Goal: Use online tool/utility: Utilize a website feature to perform a specific function

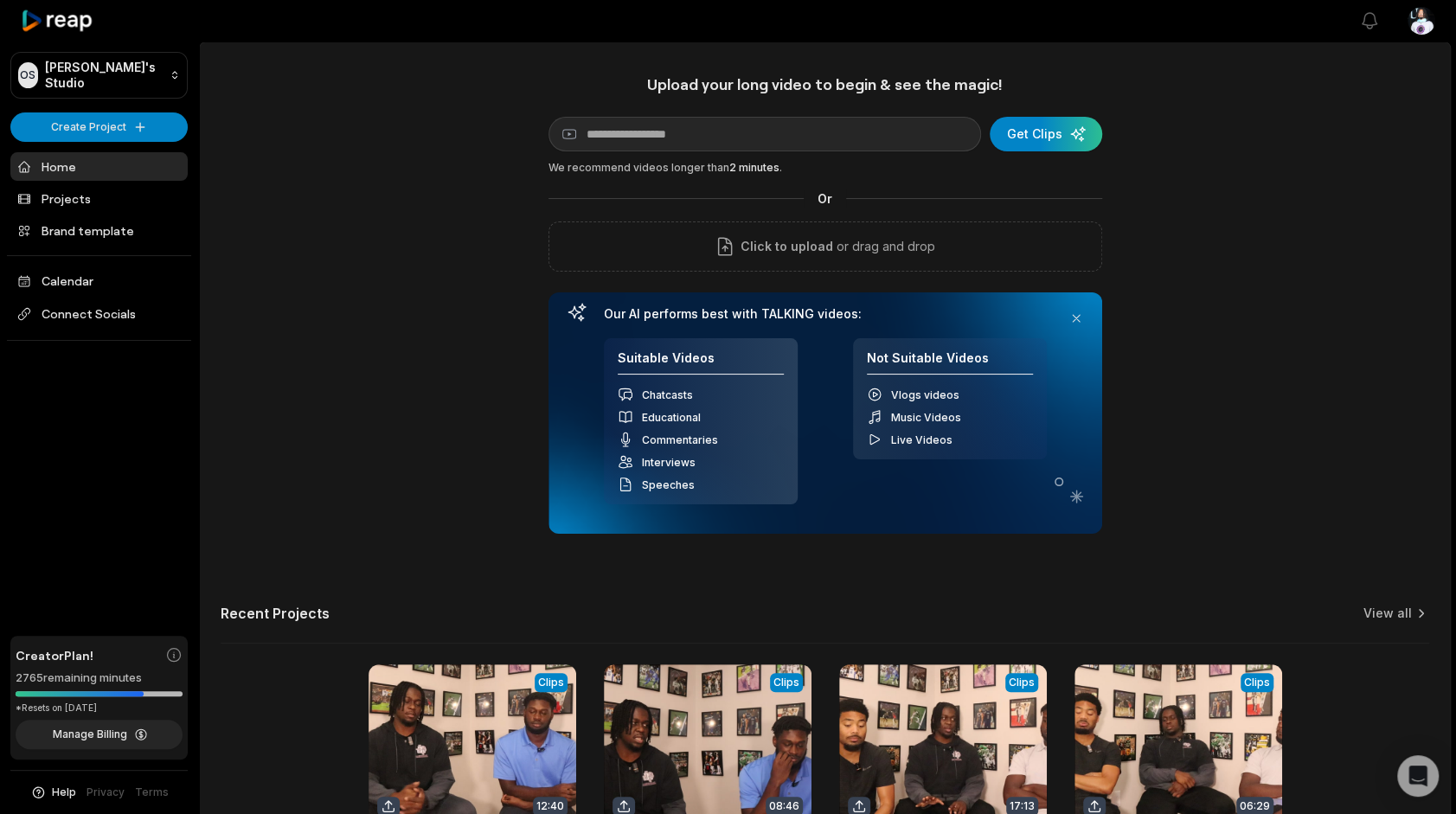
click at [834, 214] on div "Upload your long video to begin & see the magic! YouTube link Get Clips We reco…" at bounding box center [825, 304] width 553 height 459
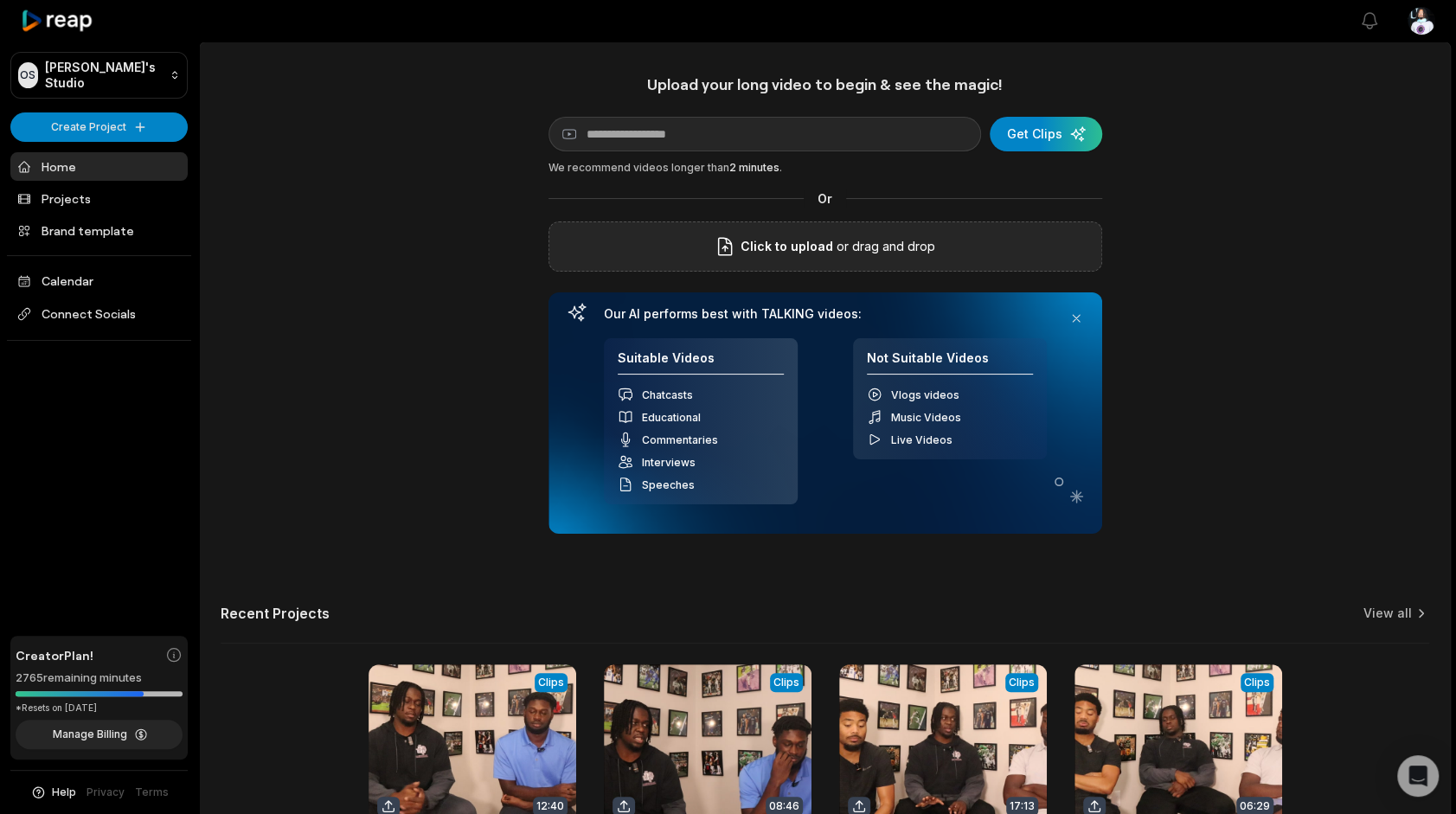
click at [822, 240] on span "Click to upload" at bounding box center [786, 247] width 93 height 21
click at [0, 0] on input "Click to upload" at bounding box center [0, 0] width 0 height 0
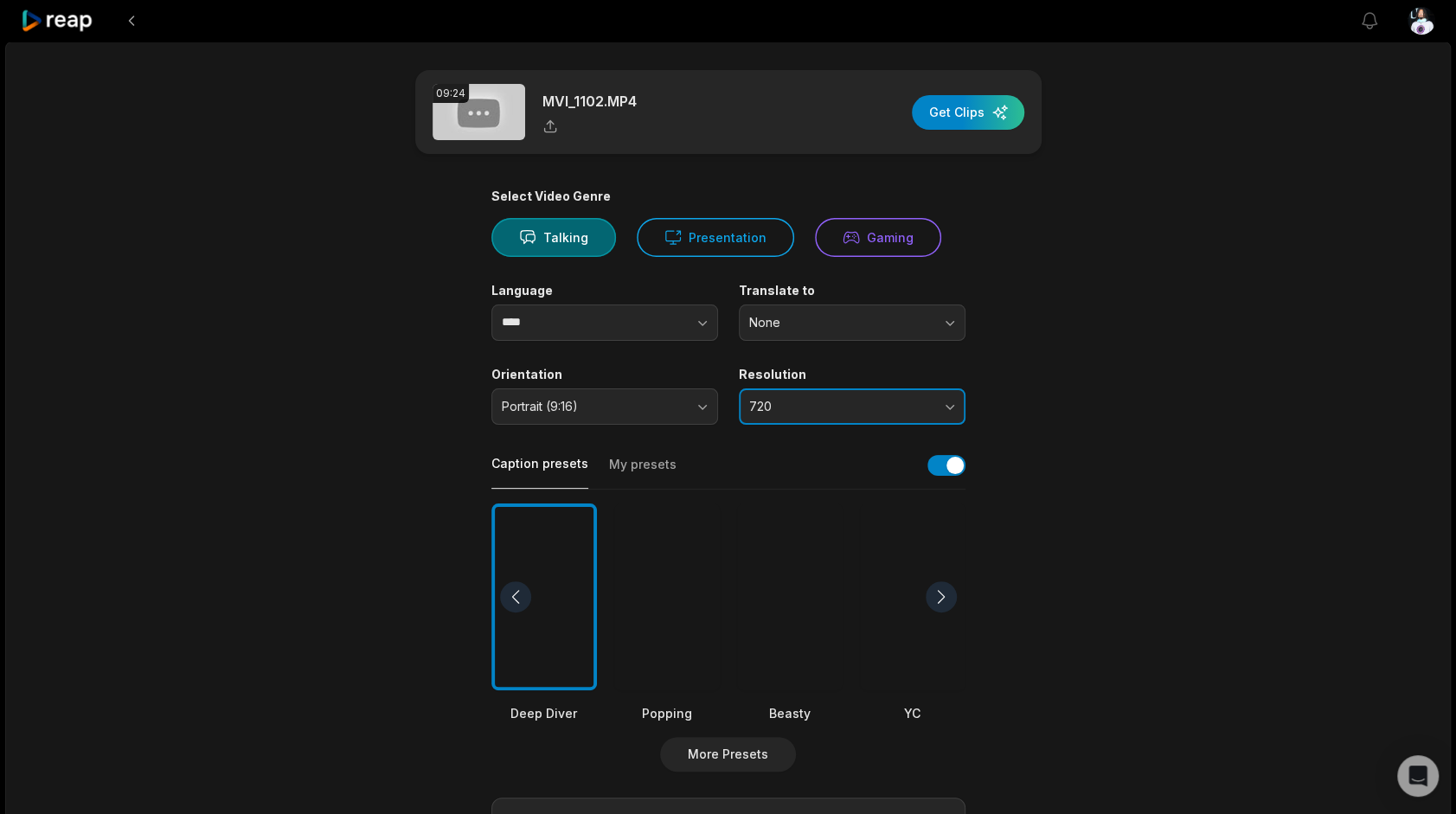
click at [844, 405] on span "720" at bounding box center [840, 407] width 182 height 16
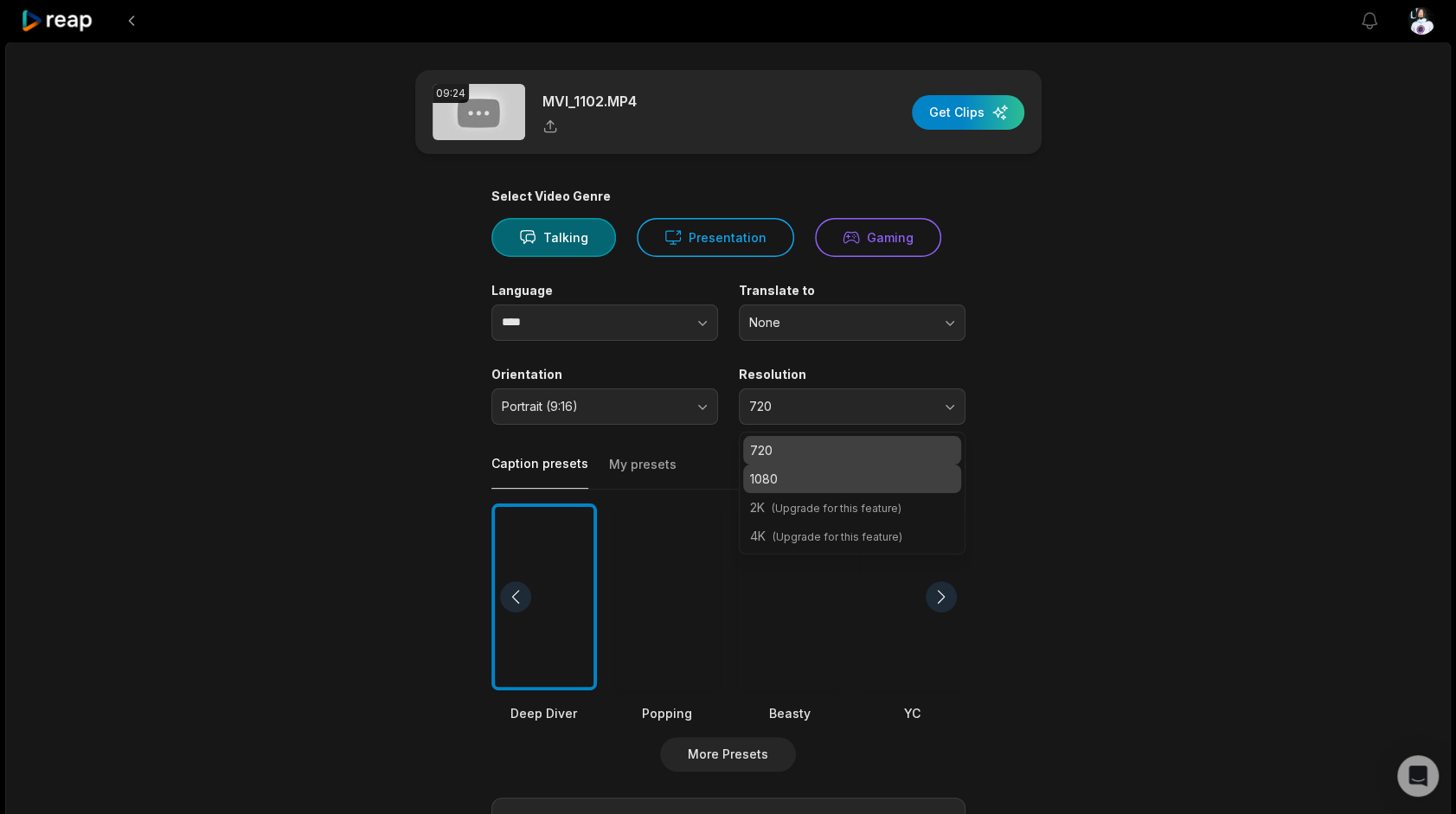
click at [817, 482] on p "1080" at bounding box center [852, 479] width 204 height 18
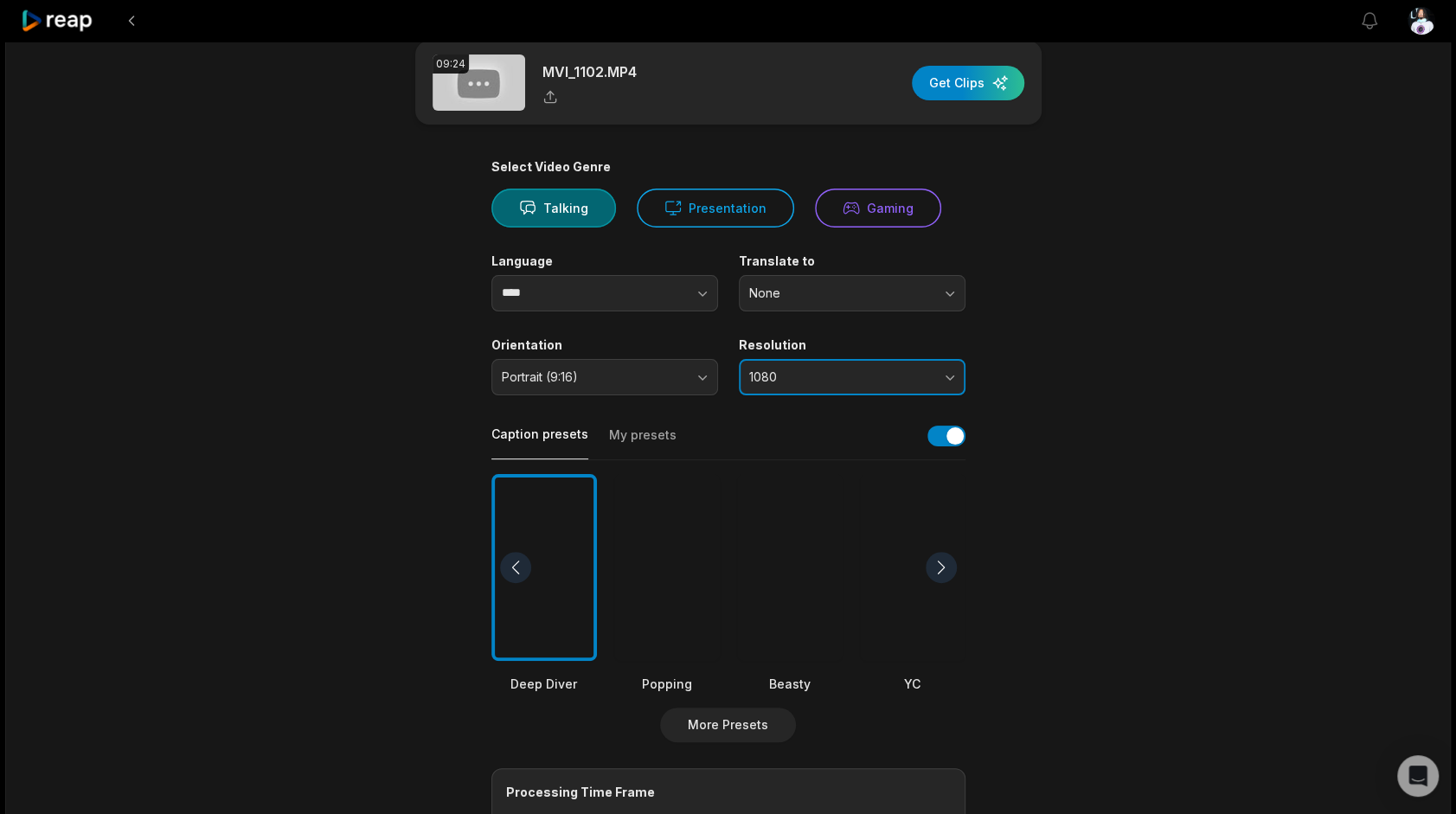
scroll to position [259, 0]
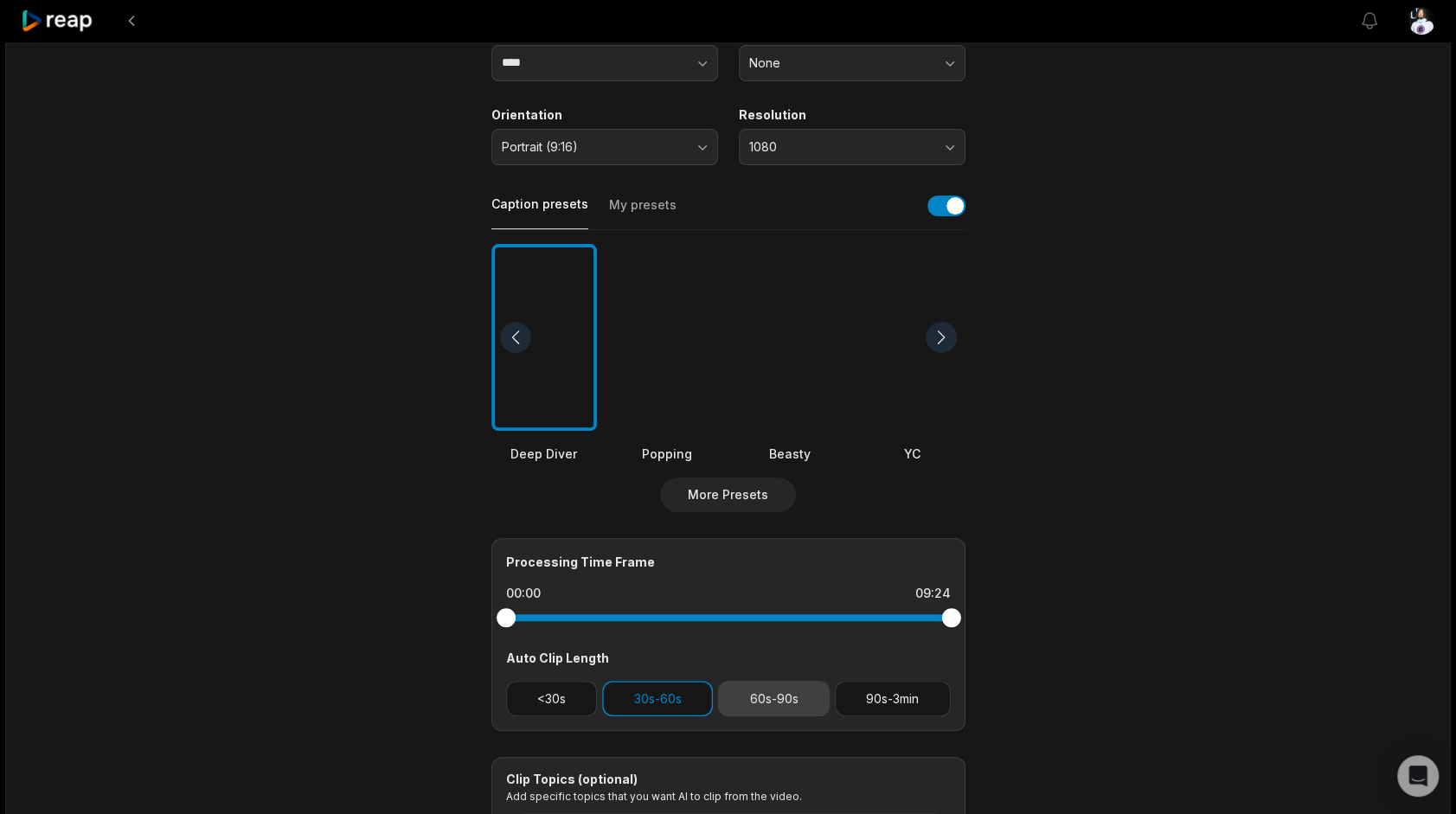
click at [771, 701] on button "60s-90s" at bounding box center [773, 699] width 112 height 36
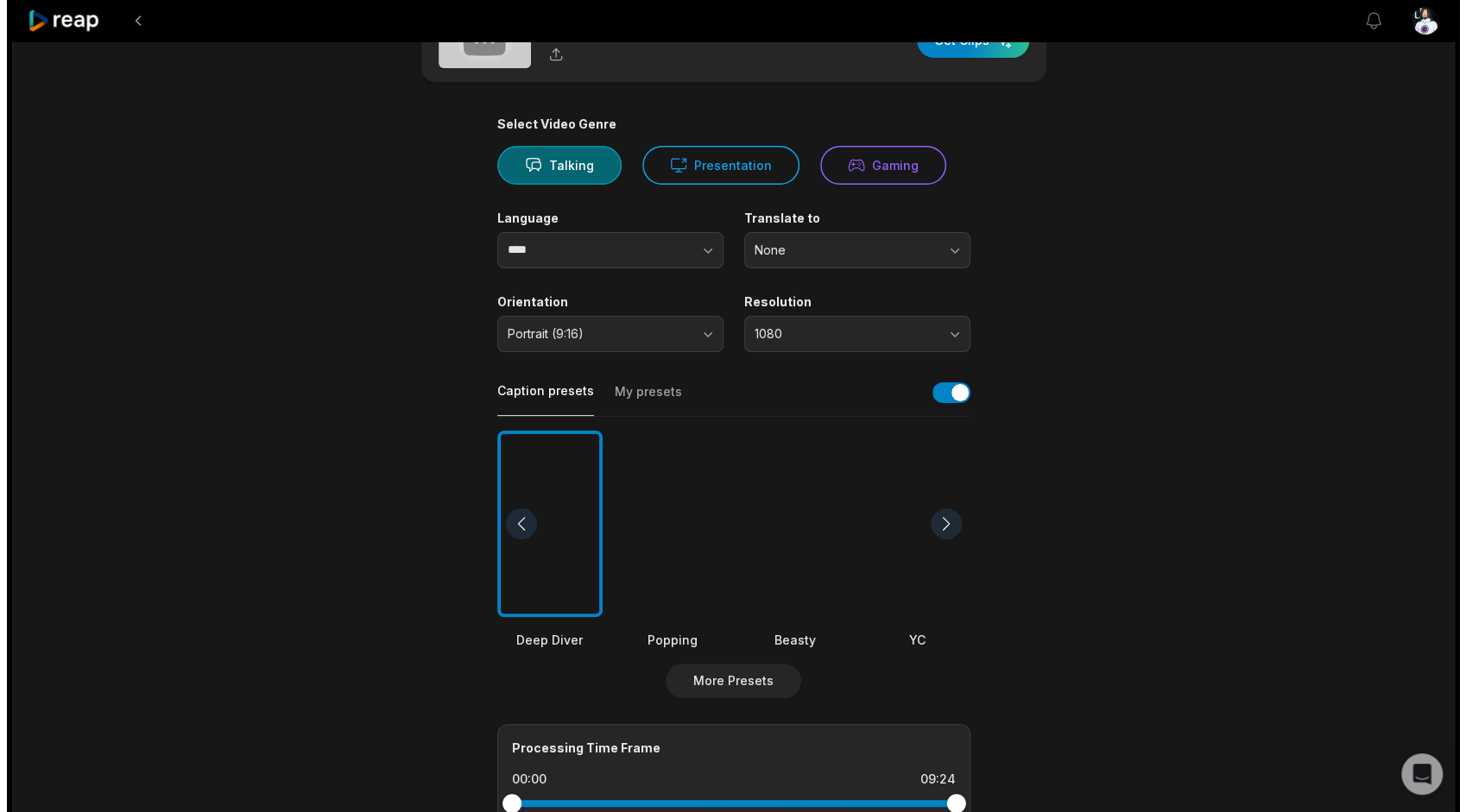
scroll to position [0, 0]
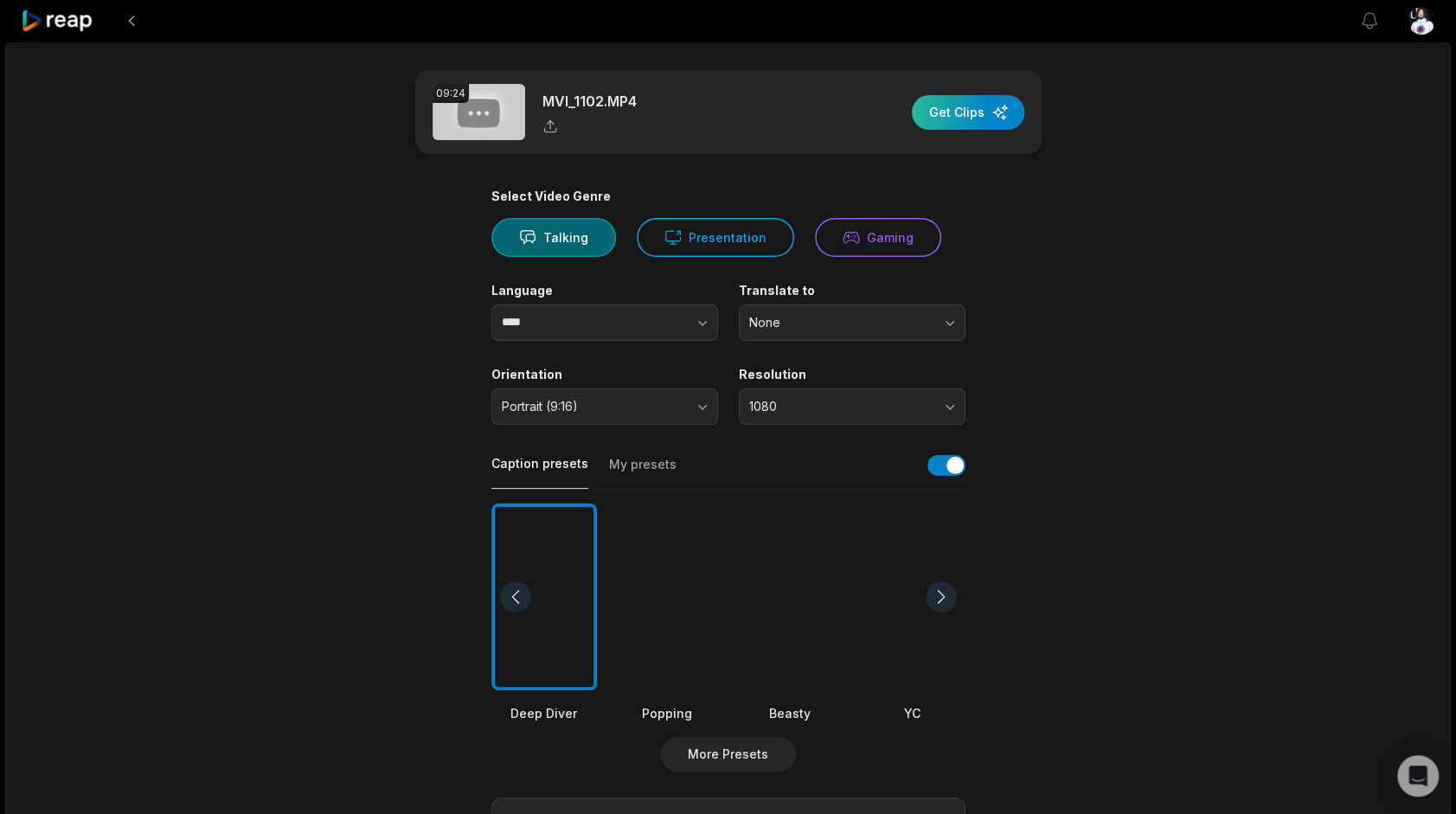
click at [967, 103] on div "button" at bounding box center [967, 113] width 113 height 35
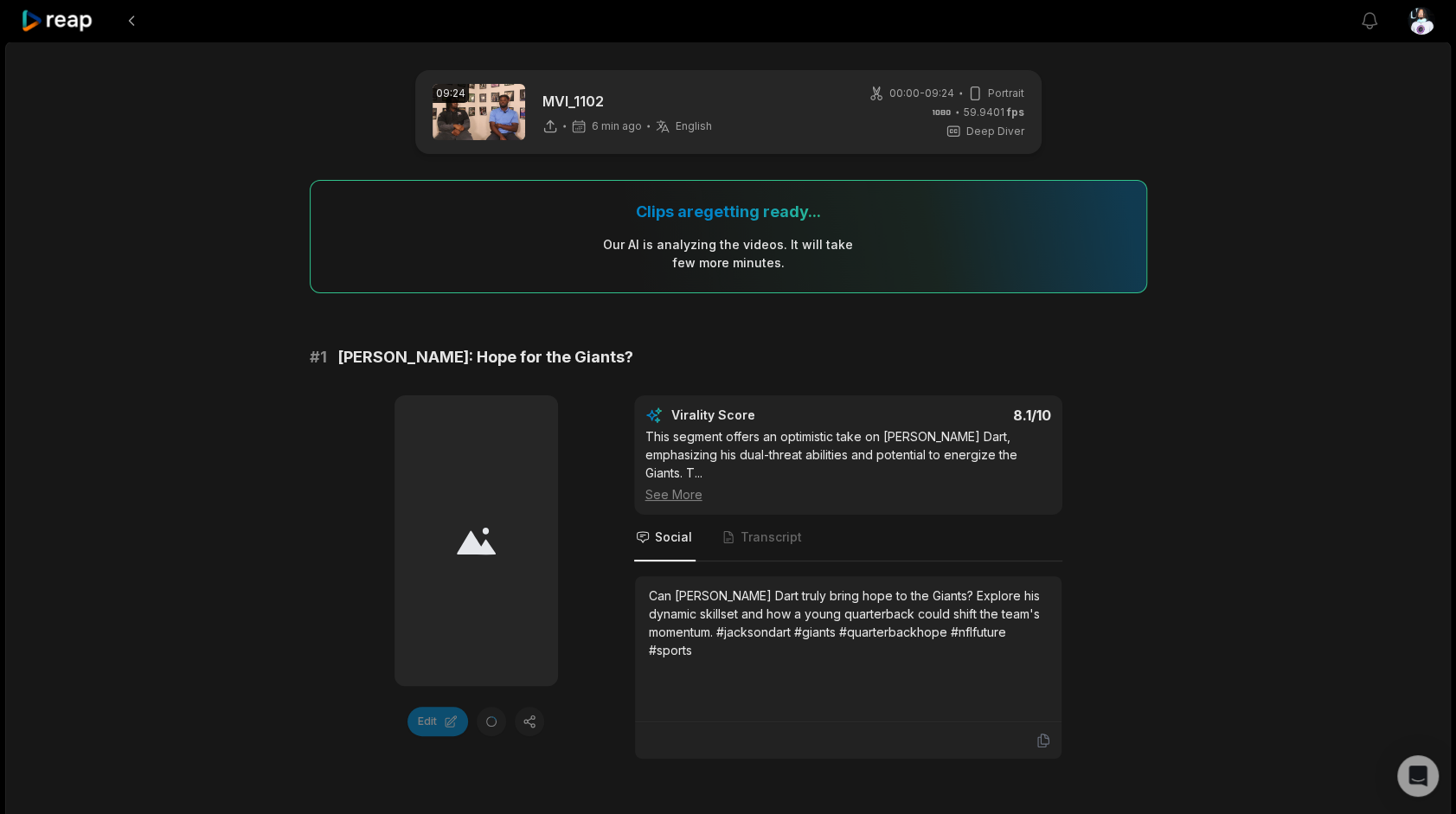
click at [53, 26] on icon at bounding box center [58, 21] width 73 height 24
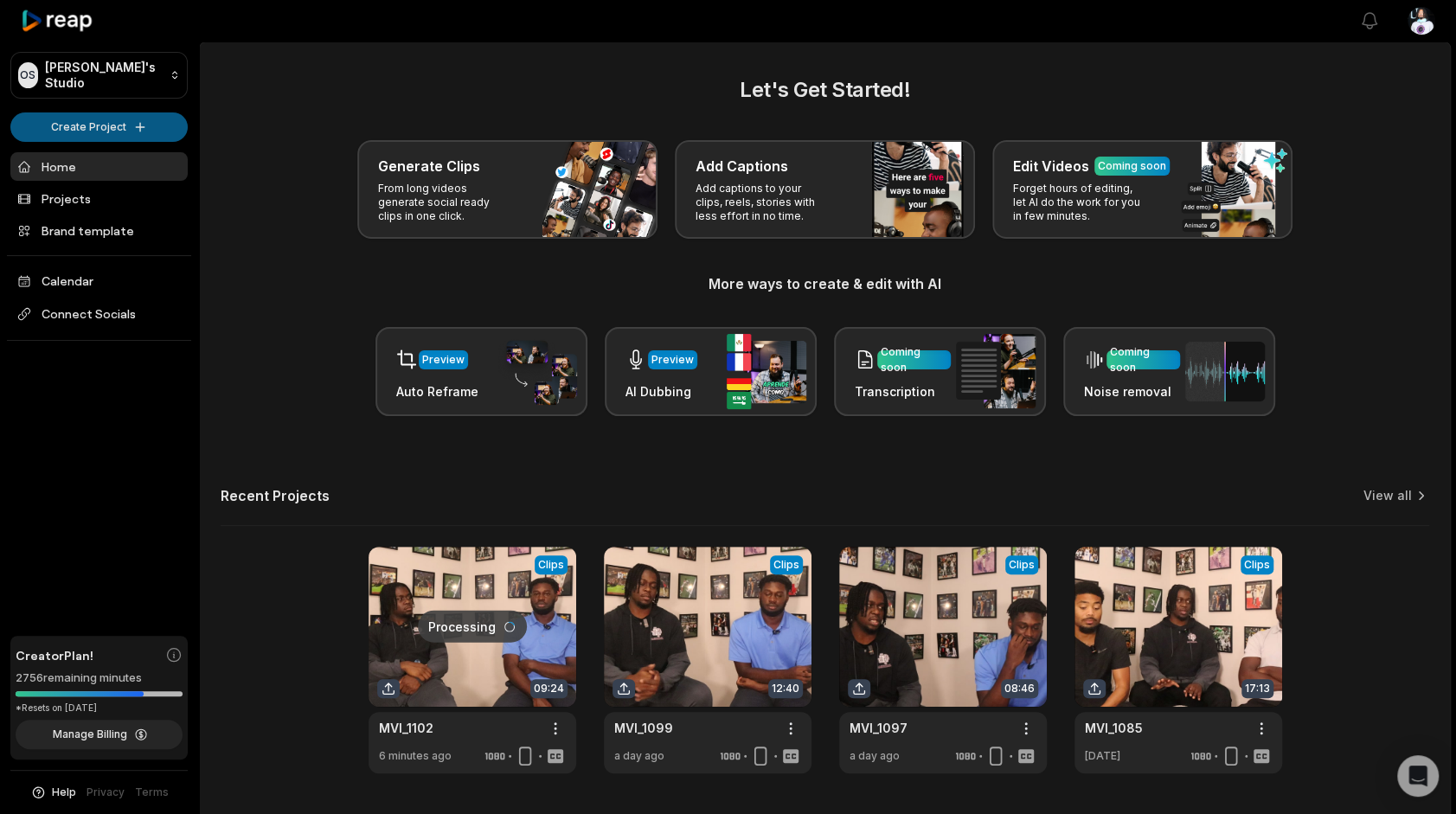
click at [86, 120] on html "OS Omari's Studio Create Project Home Projects Brand template Calendar Connect …" at bounding box center [728, 407] width 1456 height 814
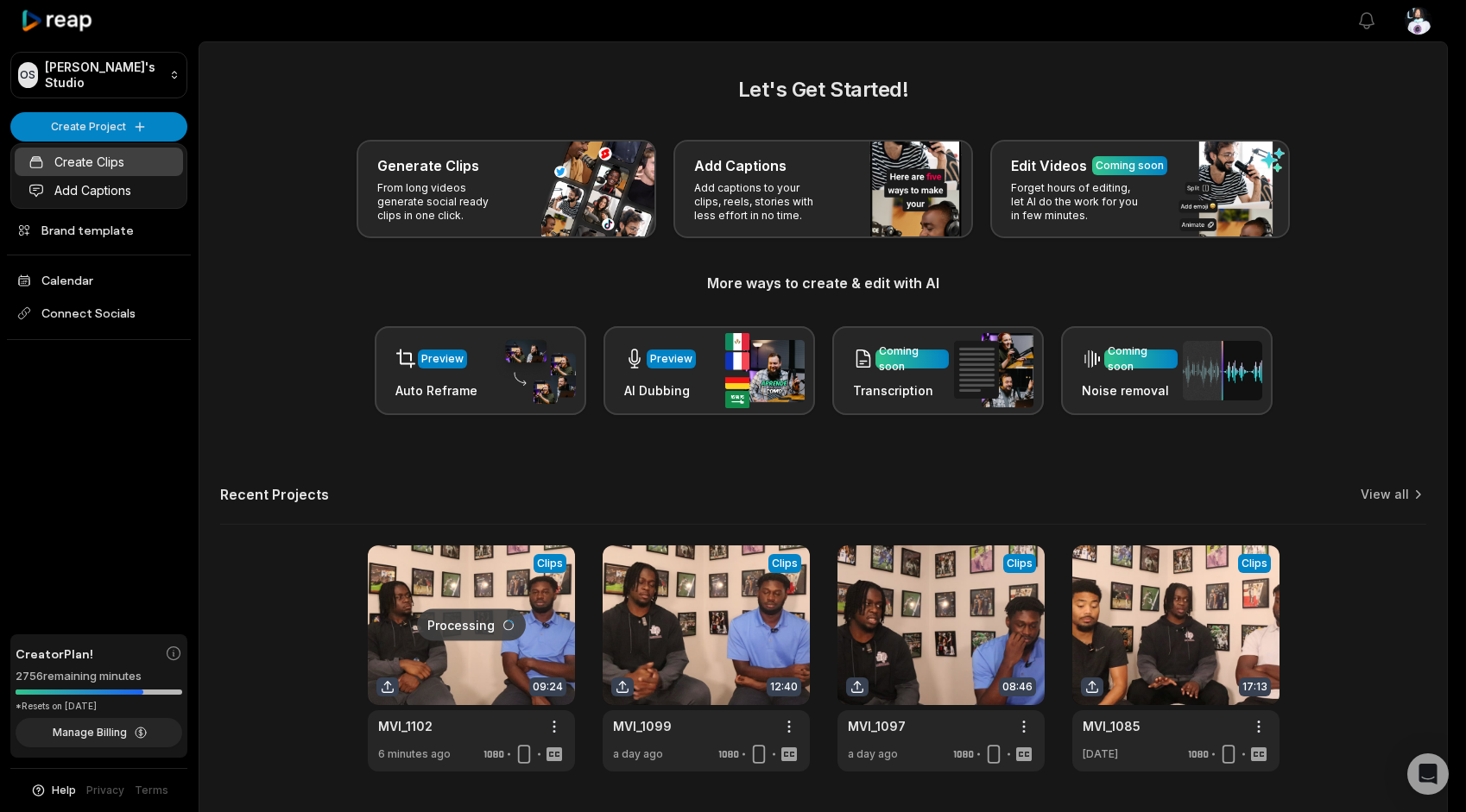
click at [99, 158] on link "Create Clips" at bounding box center [98, 161] width 168 height 29
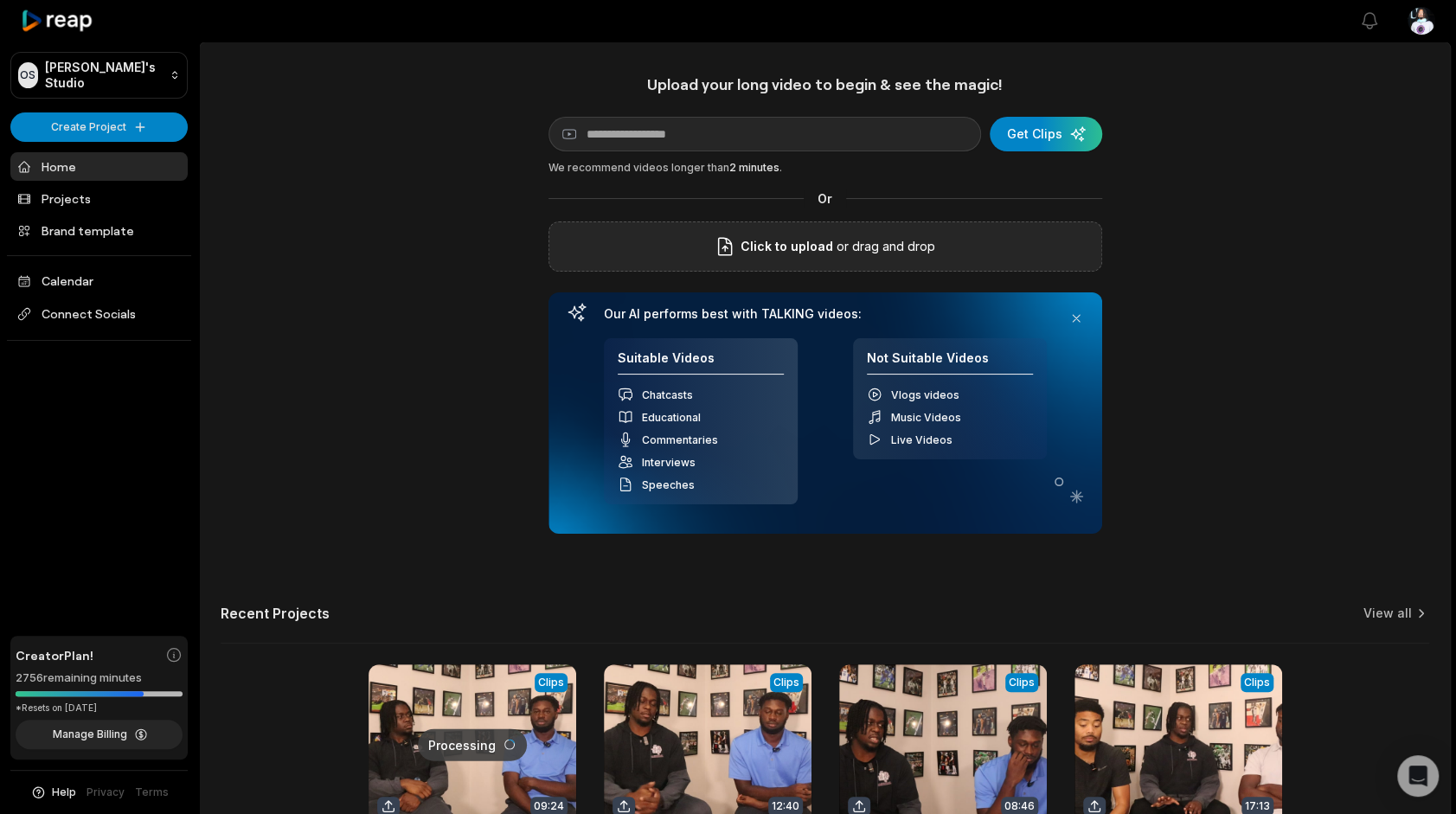
click at [793, 245] on span "Click to upload" at bounding box center [786, 247] width 93 height 21
click at [0, 0] on input "Click to upload" at bounding box center [0, 0] width 0 height 0
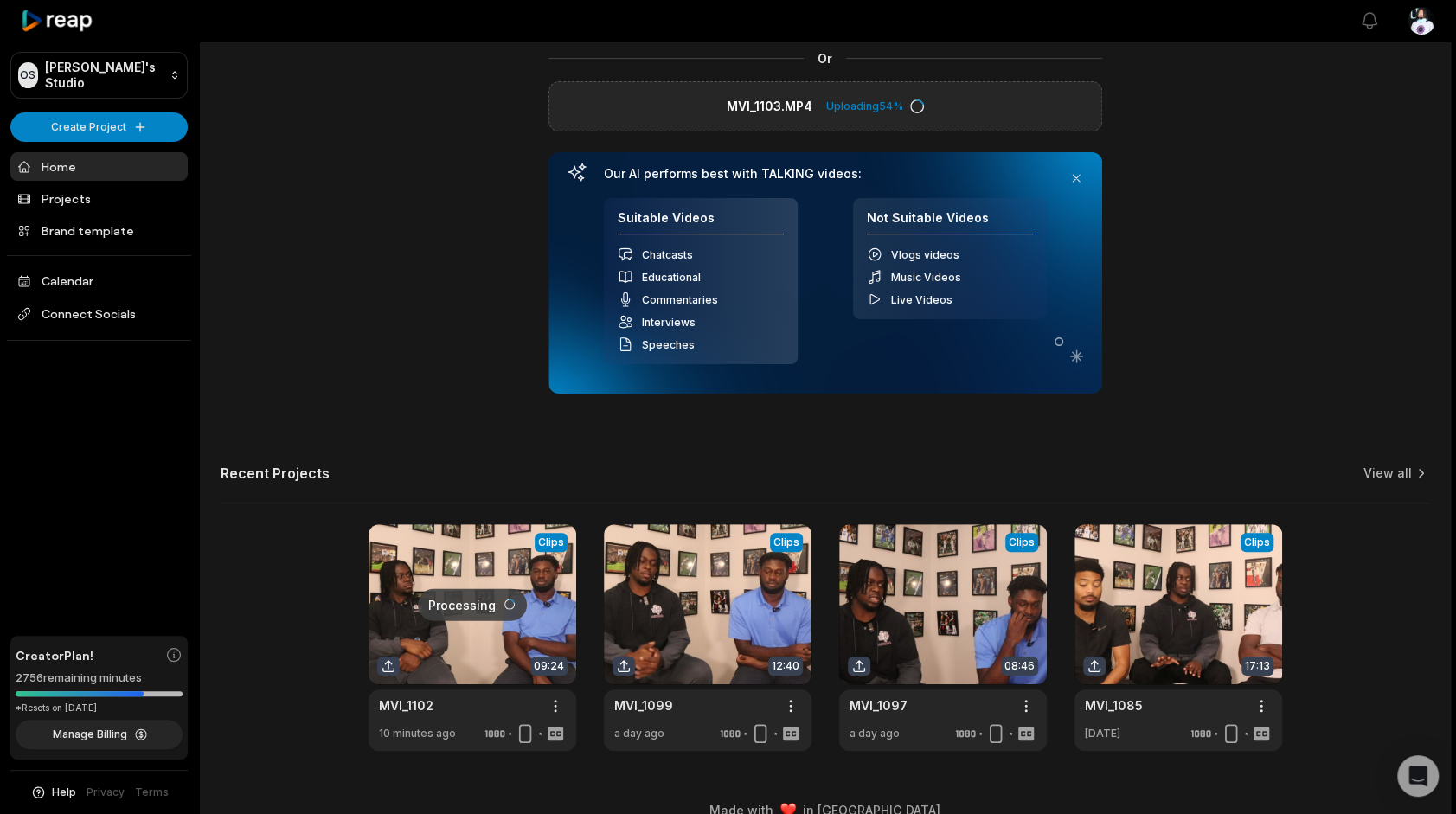
scroll to position [165, 0]
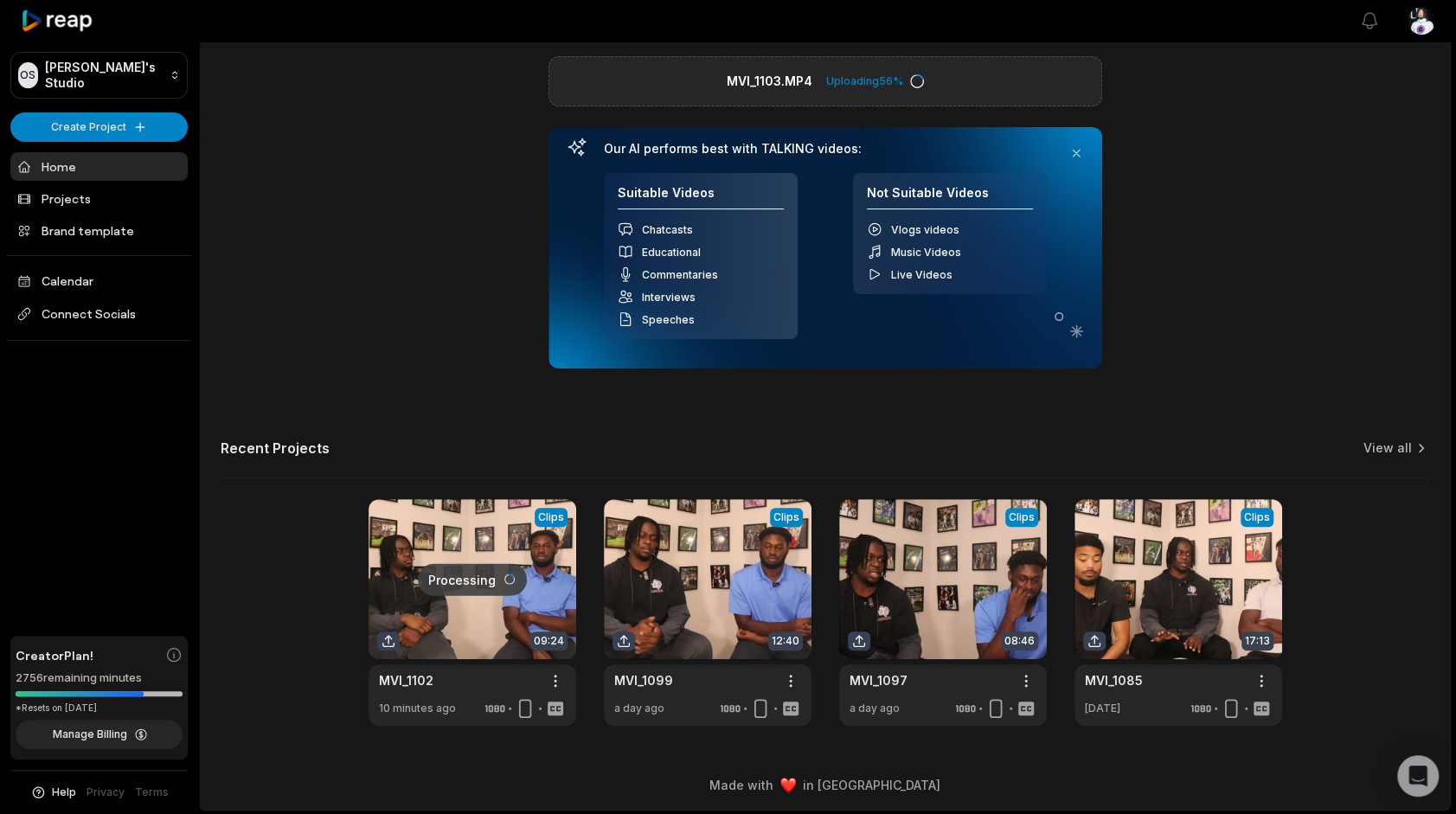
click at [512, 594] on link at bounding box center [472, 613] width 208 height 227
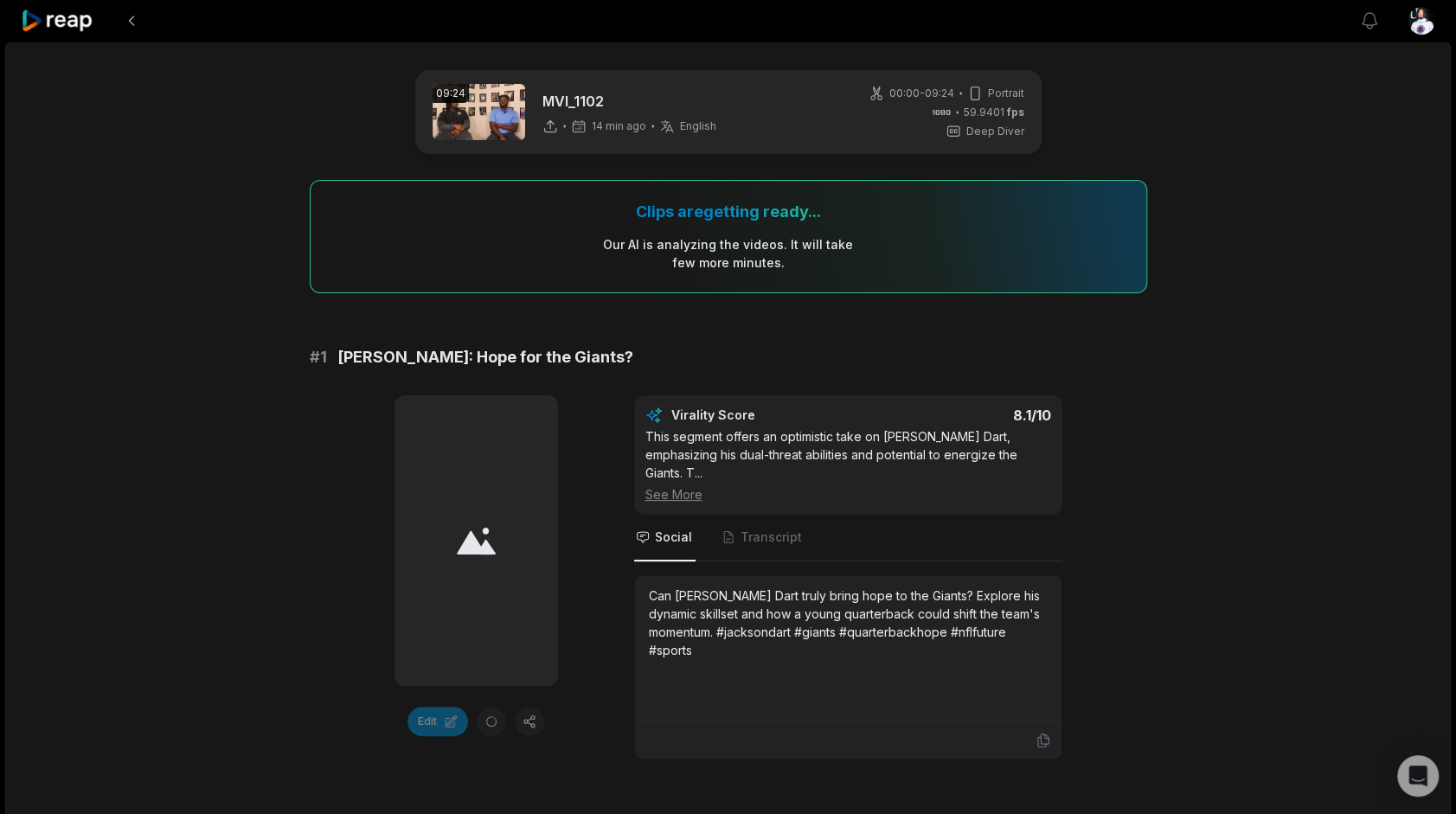
click at [74, 30] on icon at bounding box center [58, 21] width 73 height 24
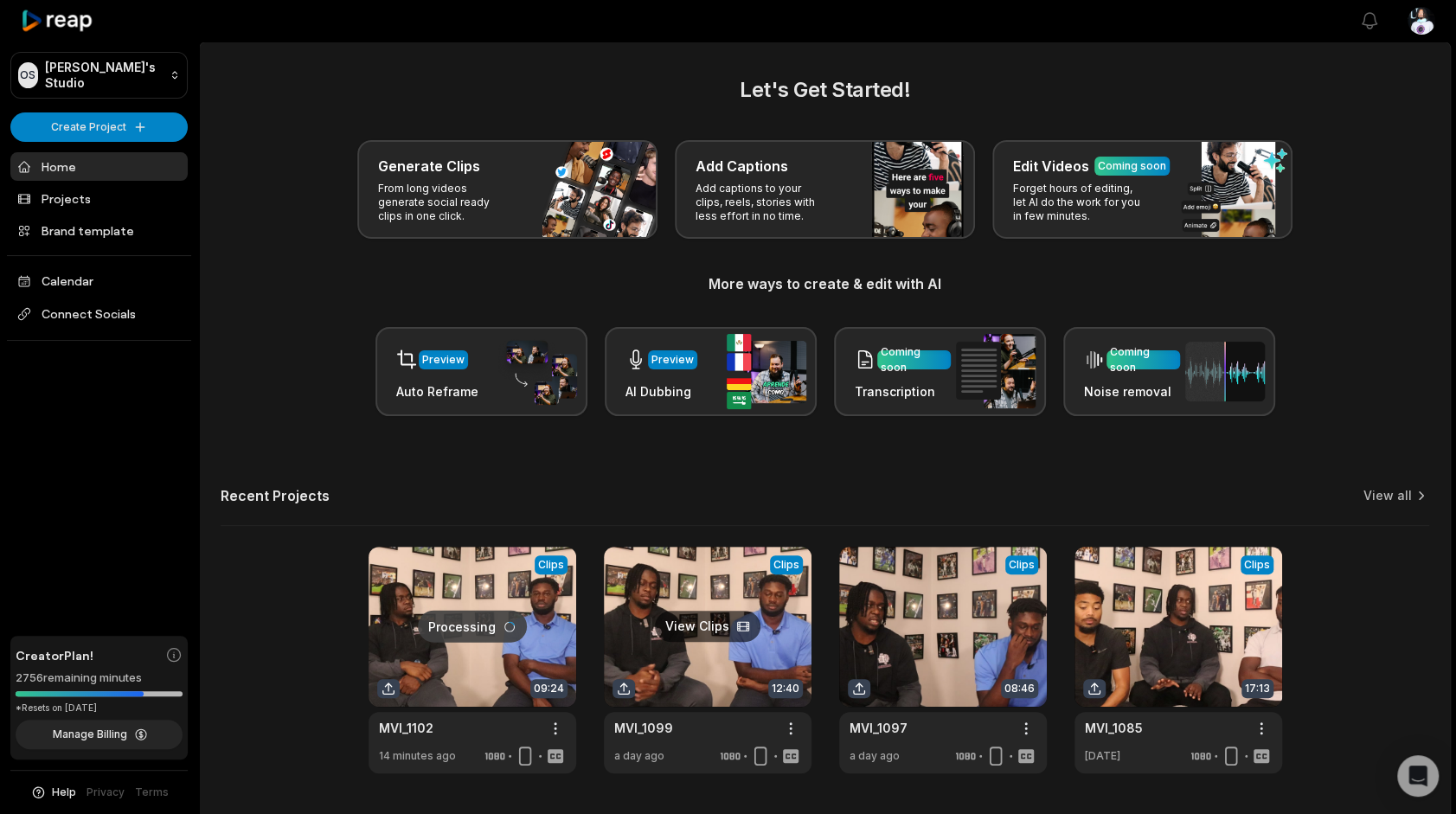
click at [693, 611] on link at bounding box center [708, 660] width 208 height 227
click at [481, 660] on link at bounding box center [472, 660] width 208 height 227
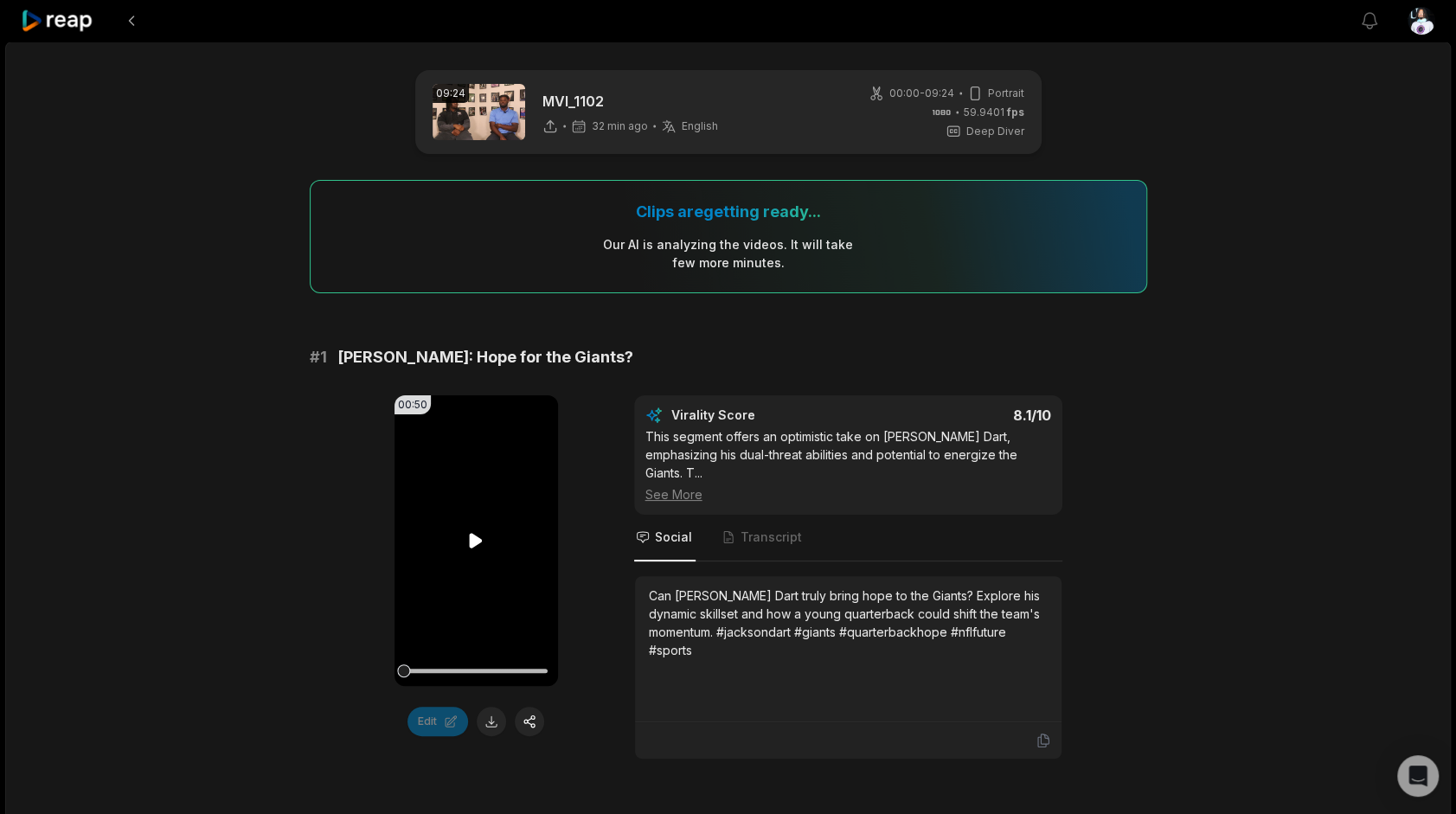
click at [474, 552] on div "00:50 Your browser does not support mp4 format." at bounding box center [476, 541] width 163 height 291
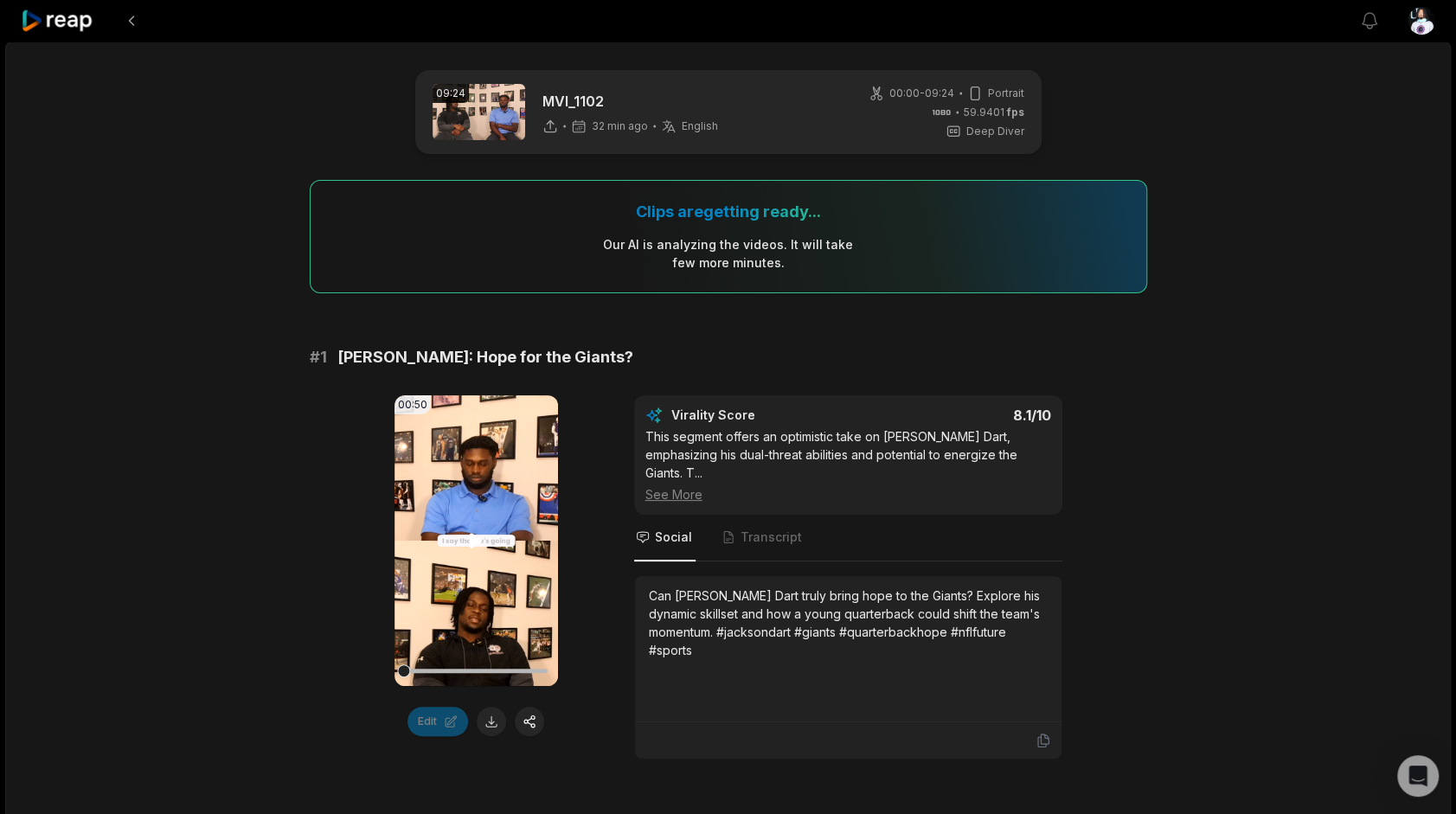
click at [476, 538] on icon at bounding box center [476, 541] width 13 height 15
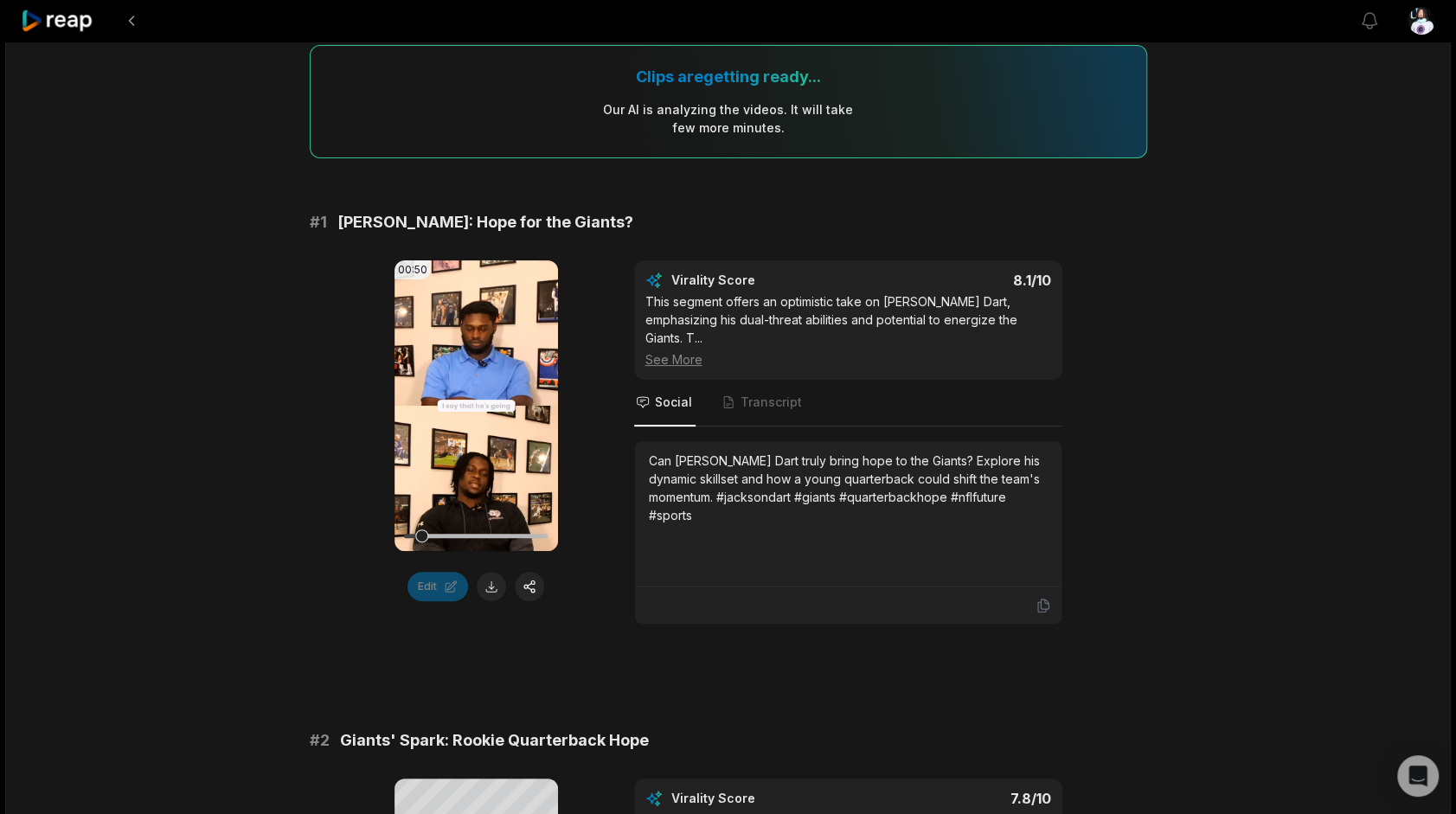
scroll to position [259, 0]
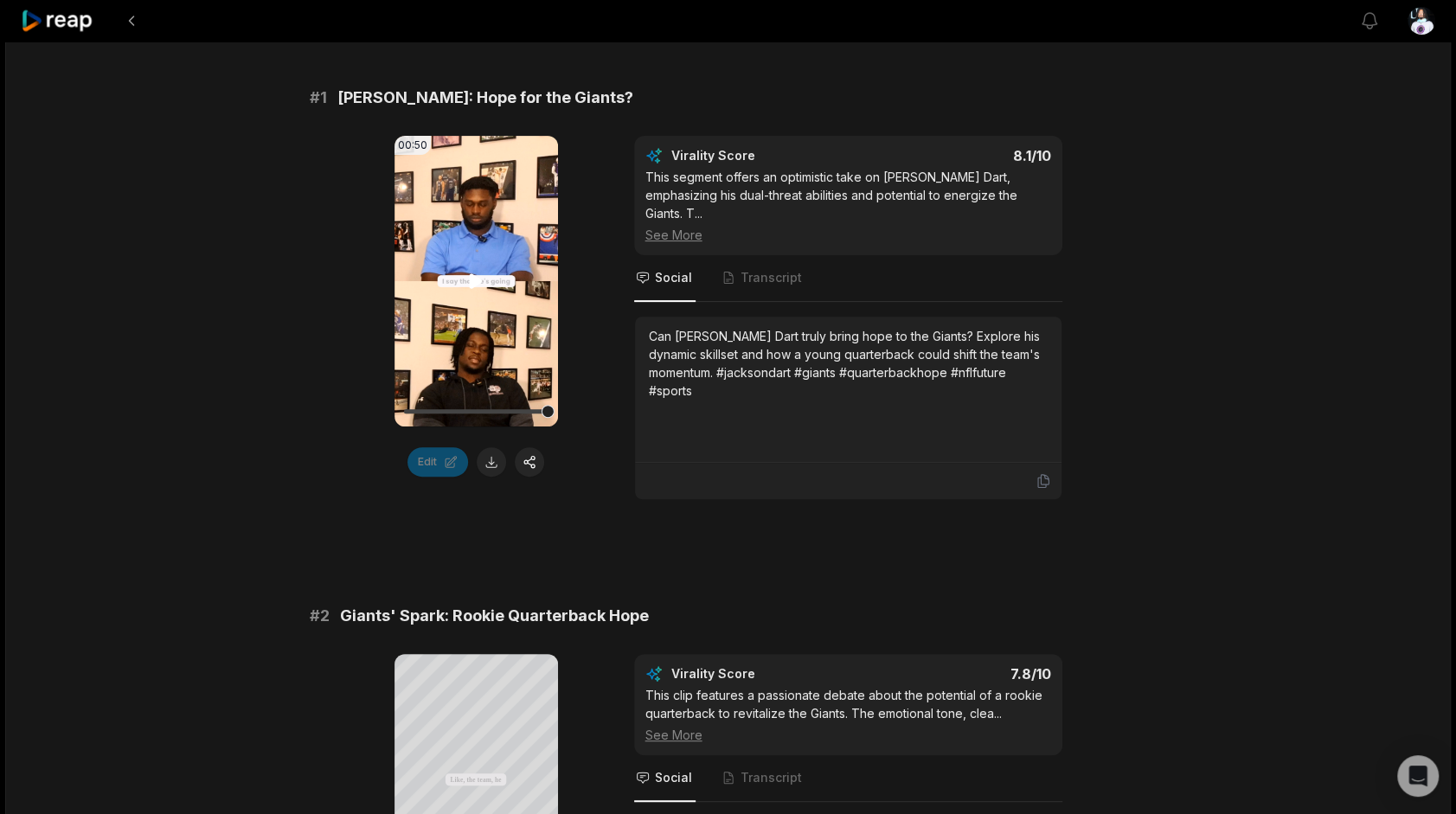
click at [472, 286] on icon at bounding box center [476, 281] width 13 height 15
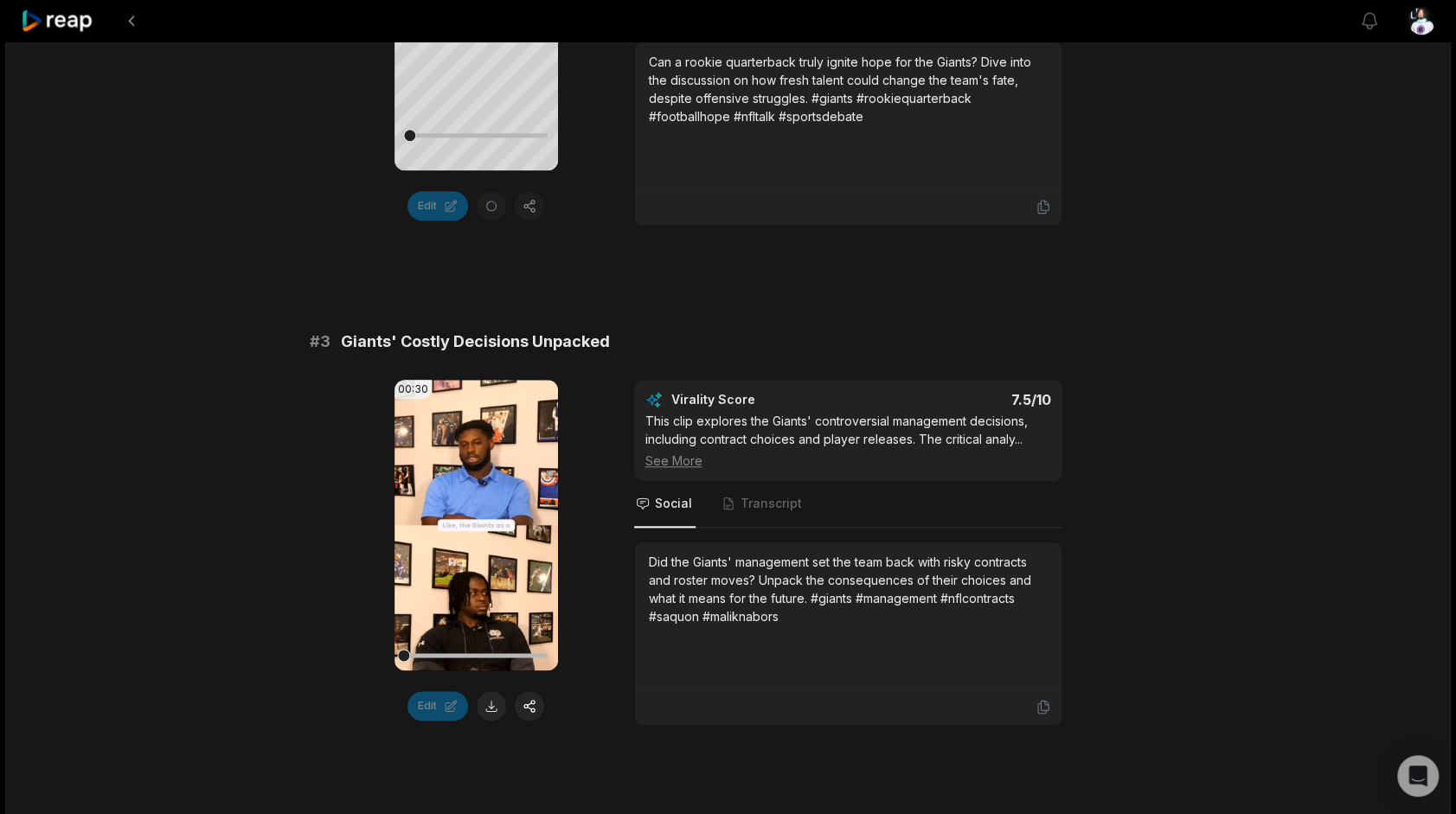
scroll to position [1038, 0]
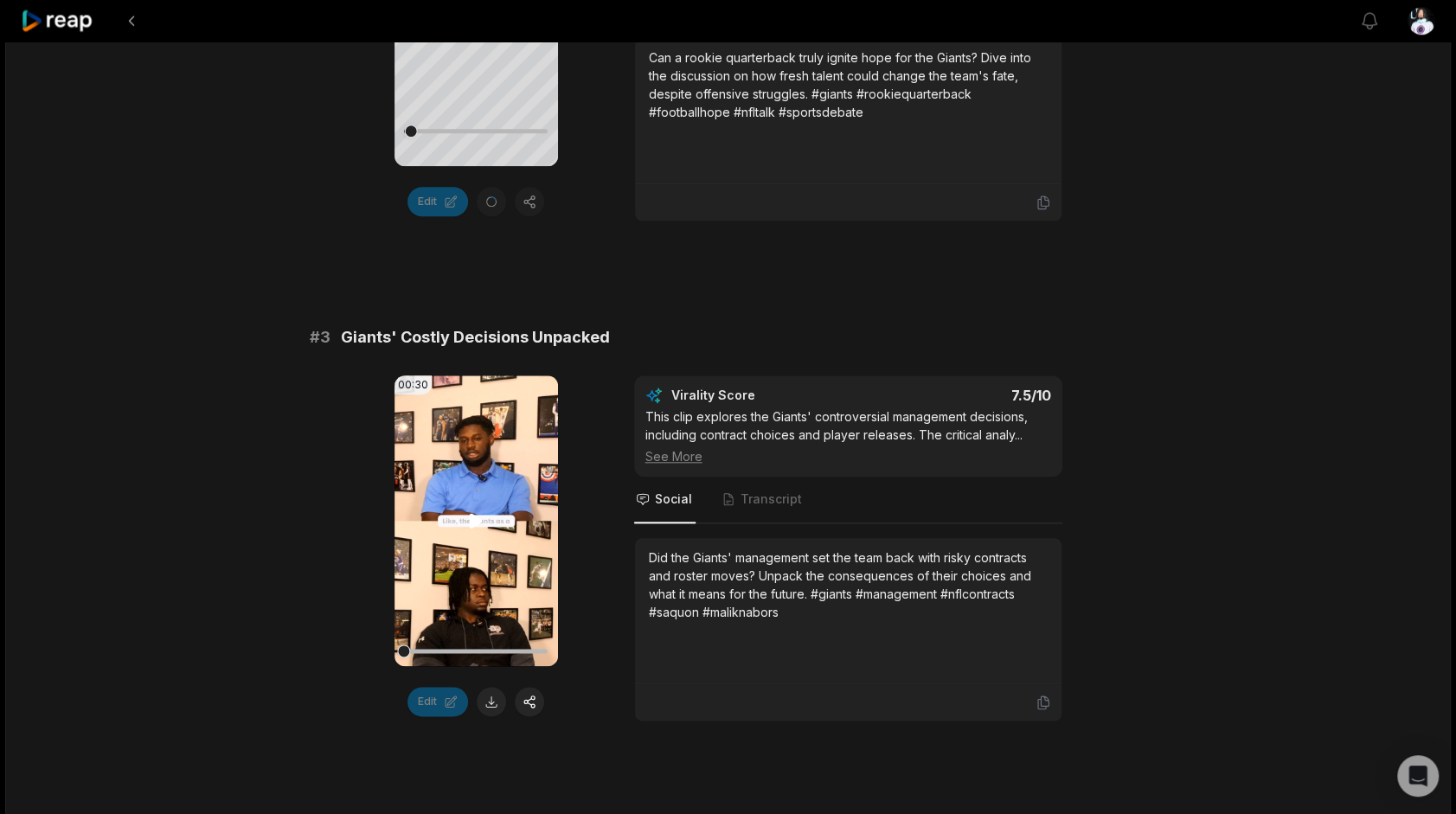
click at [456, 507] on video "Your browser does not support mp4 format." at bounding box center [476, 521] width 163 height 291
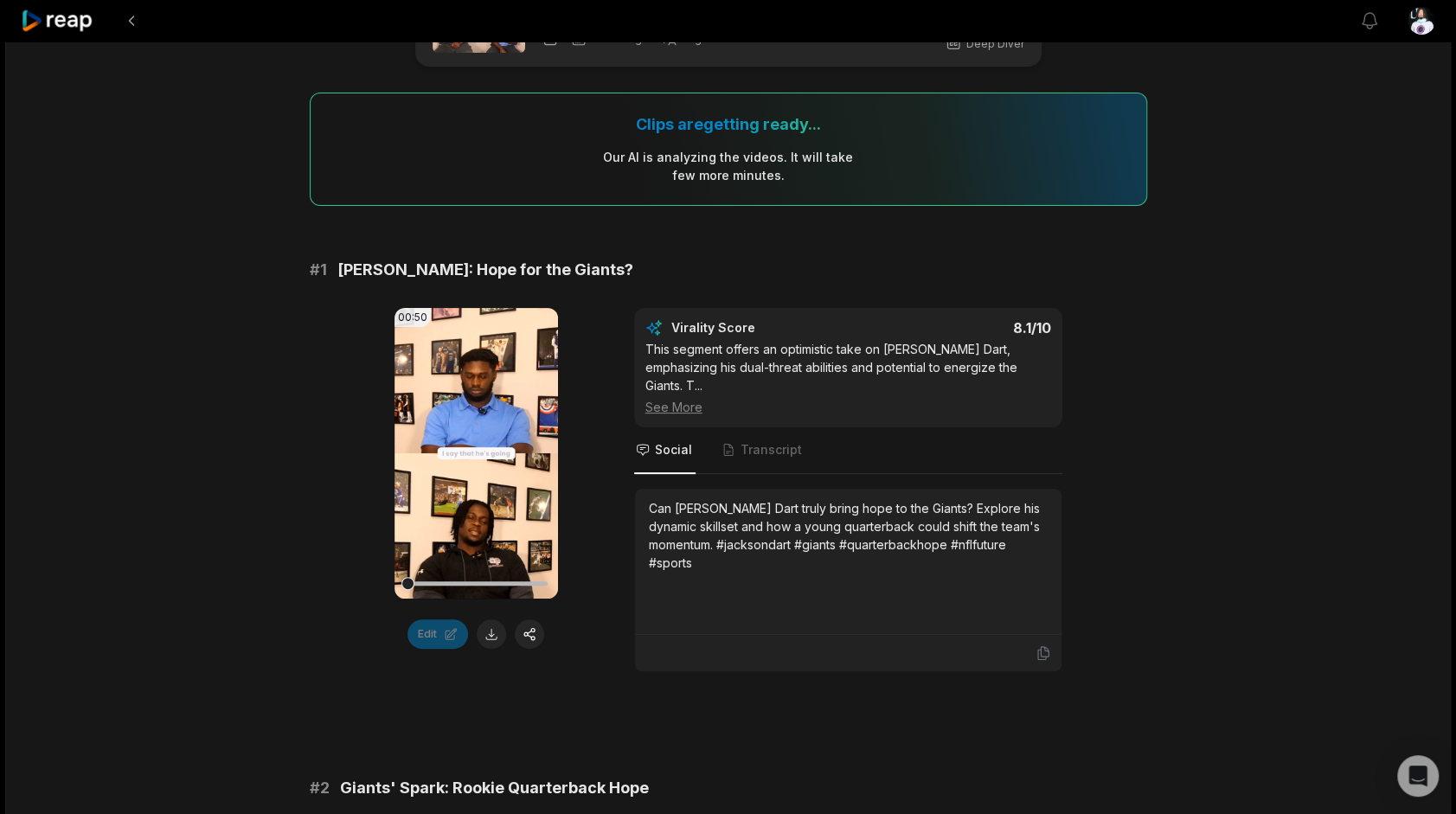
scroll to position [86, 0]
click at [481, 426] on video "Your browser does not support mp4 format." at bounding box center [476, 454] width 163 height 291
drag, startPoint x: 946, startPoint y: 859, endPoint x: 972, endPoint y: 859, distance: 26.0
click at [972, 728] on html "View notifications Open user menu 09:24 MVI_1102 34 min ago English en 00:00 - …" at bounding box center [728, 321] width 1456 height 814
click at [469, 407] on video "Your browser does not support mp4 format." at bounding box center [476, 454] width 163 height 291
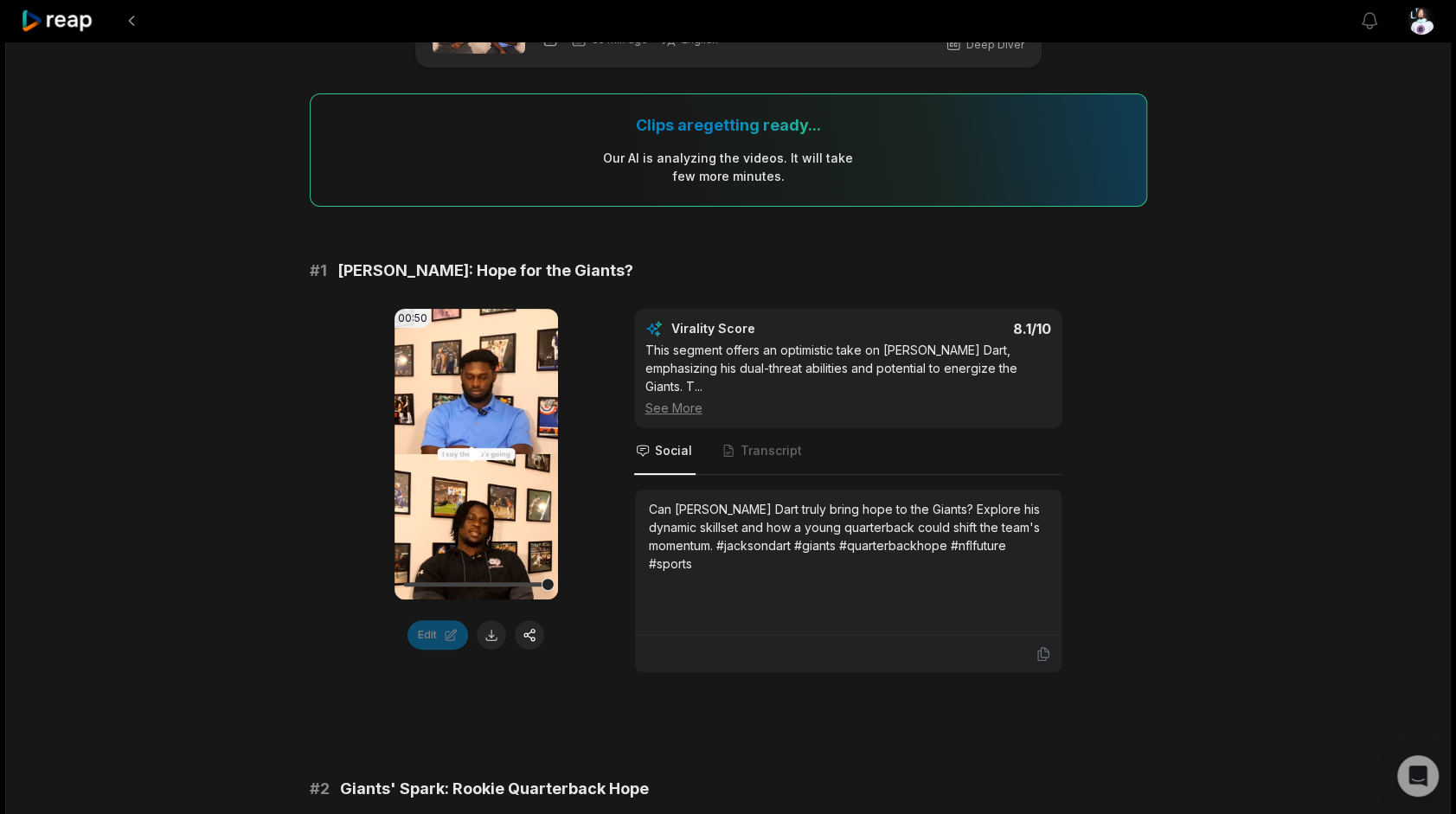
click at [432, 470] on video "Your browser does not support mp4 format." at bounding box center [476, 454] width 163 height 291
